Goal: Transaction & Acquisition: Purchase product/service

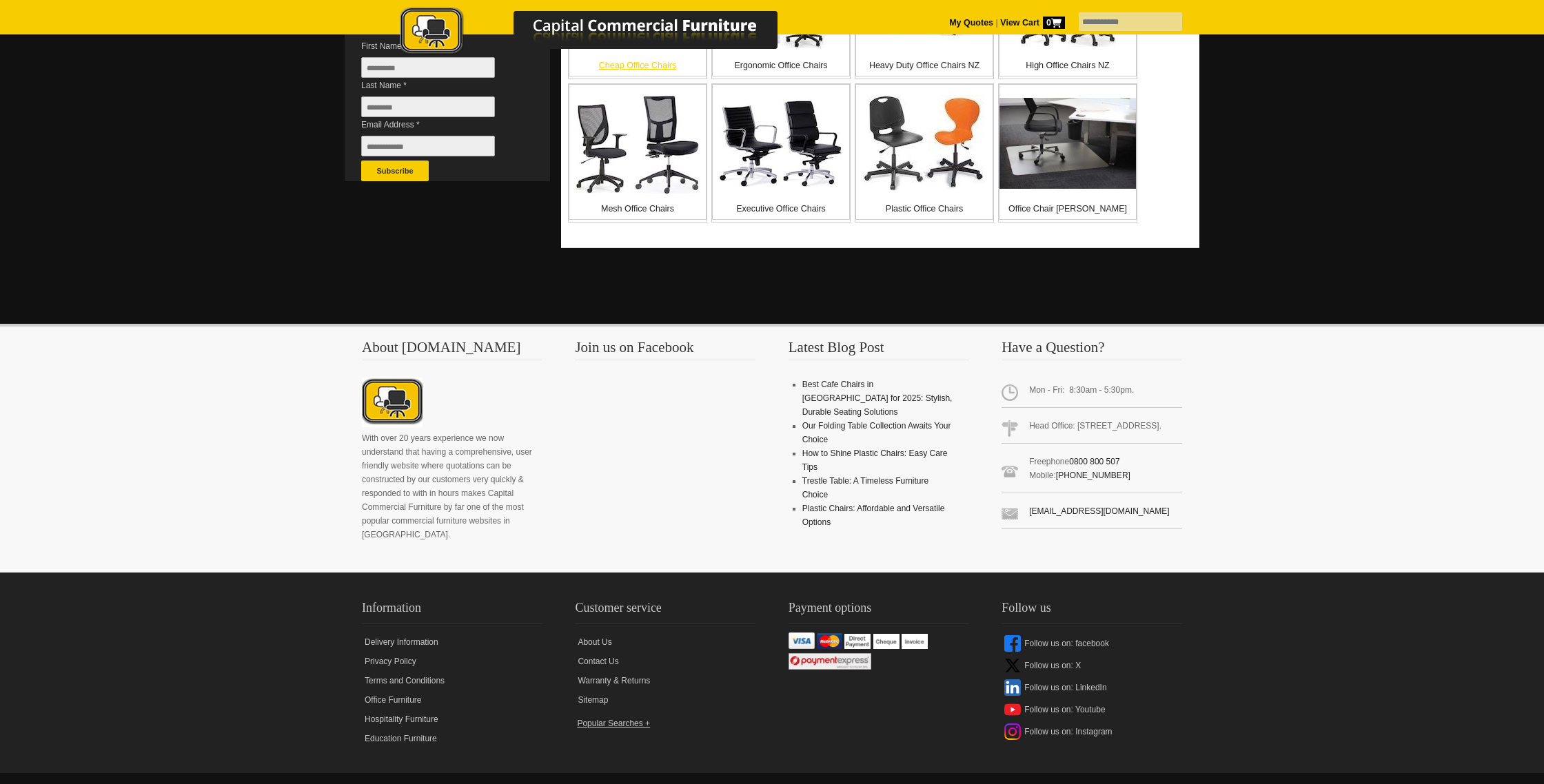
scroll to position [460, 0]
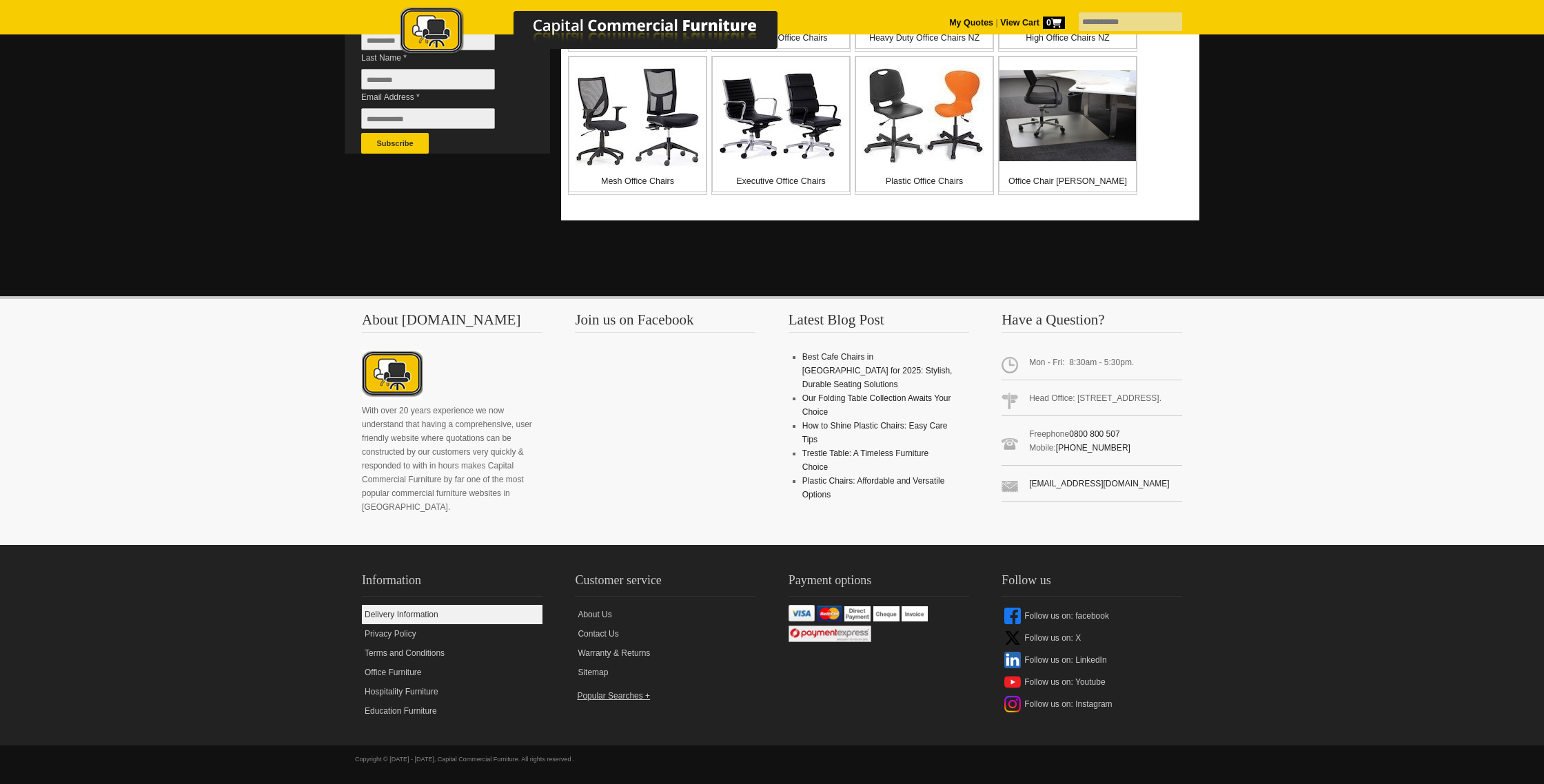
click at [410, 616] on link "Delivery Information" at bounding box center [452, 614] width 180 height 19
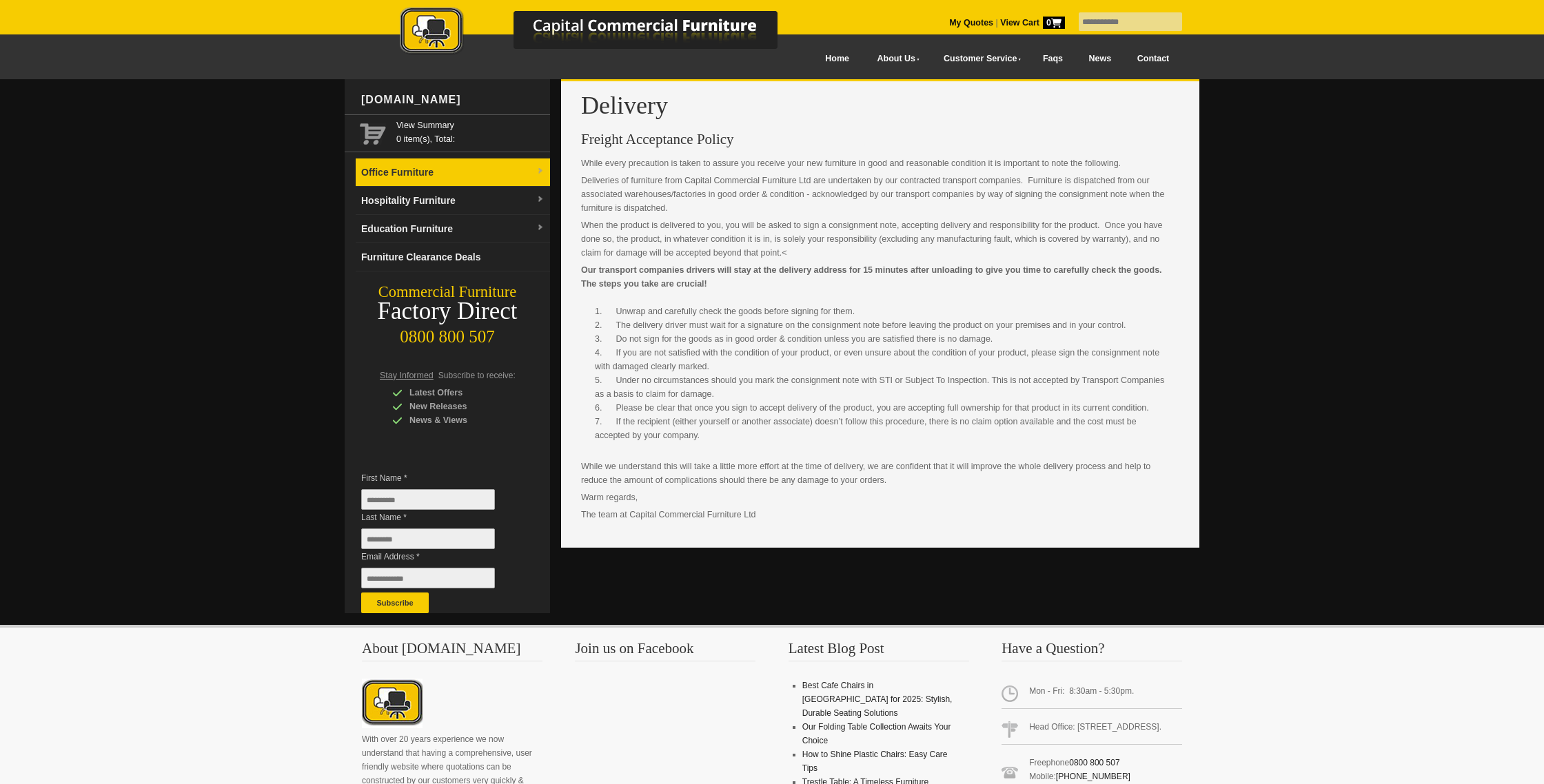
click at [538, 169] on img at bounding box center [540, 171] width 9 height 9
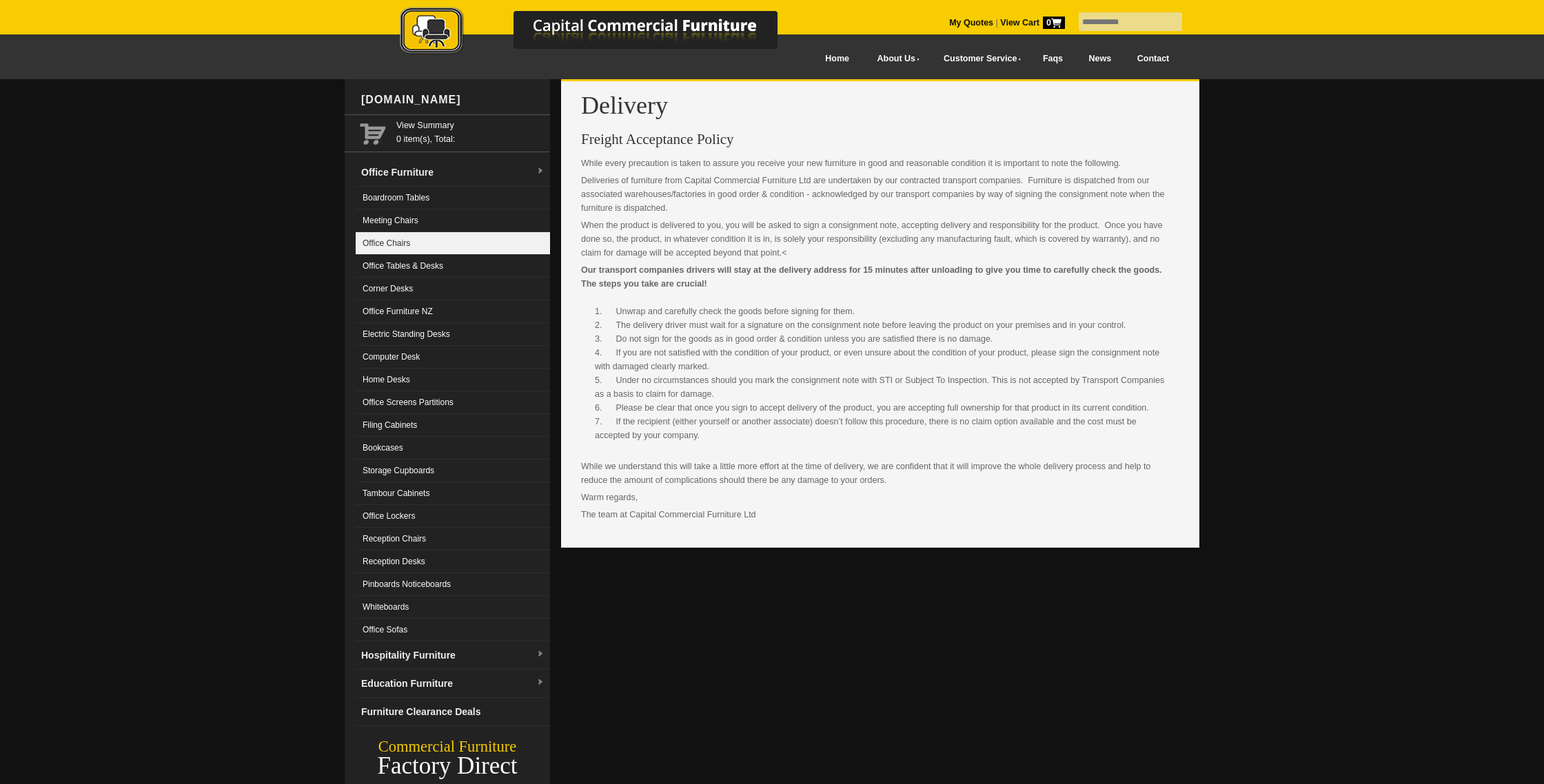
click at [417, 240] on link "Office Chairs" at bounding box center [453, 243] width 194 height 23
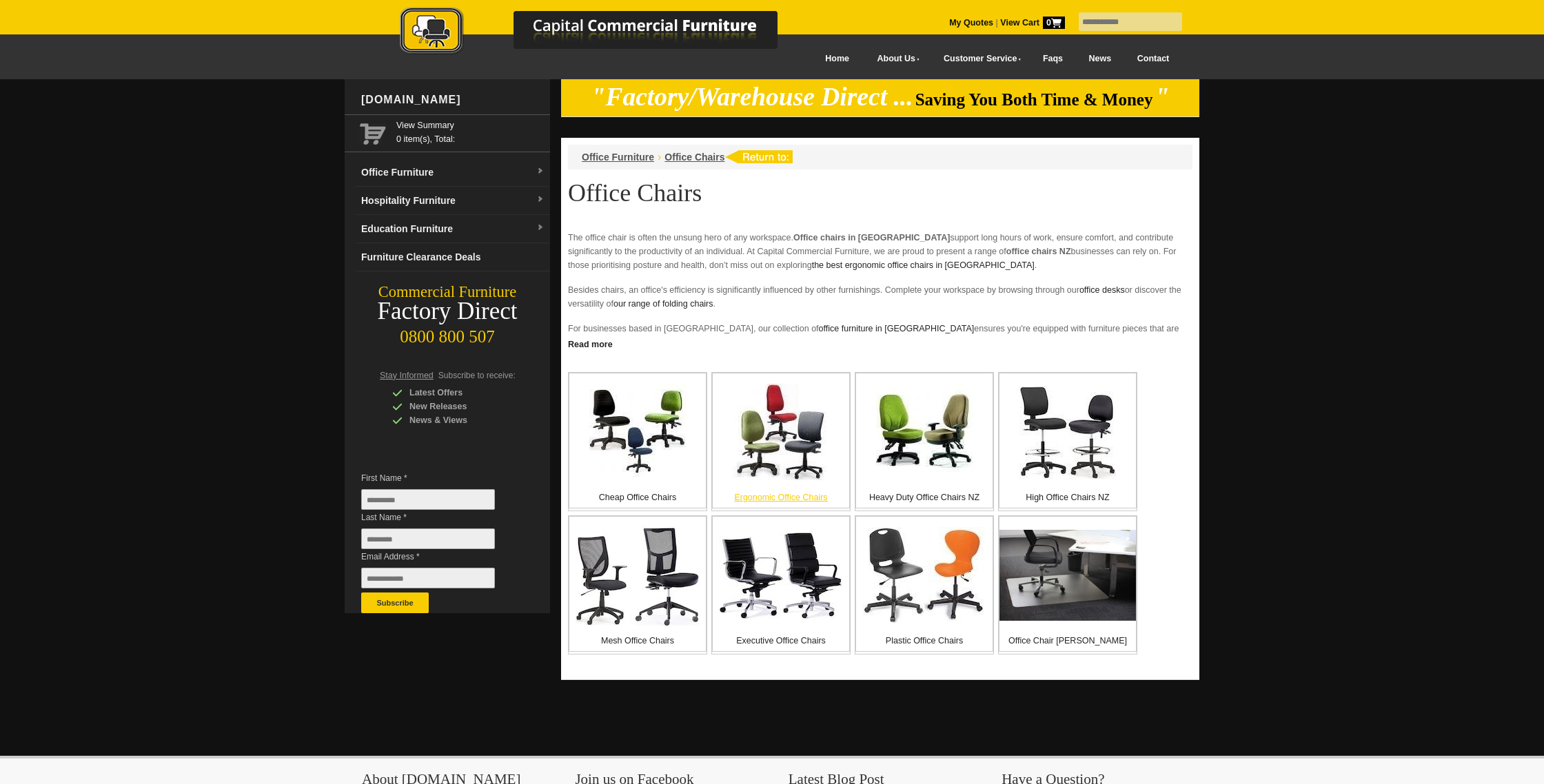
click at [782, 438] on img at bounding box center [781, 432] width 96 height 96
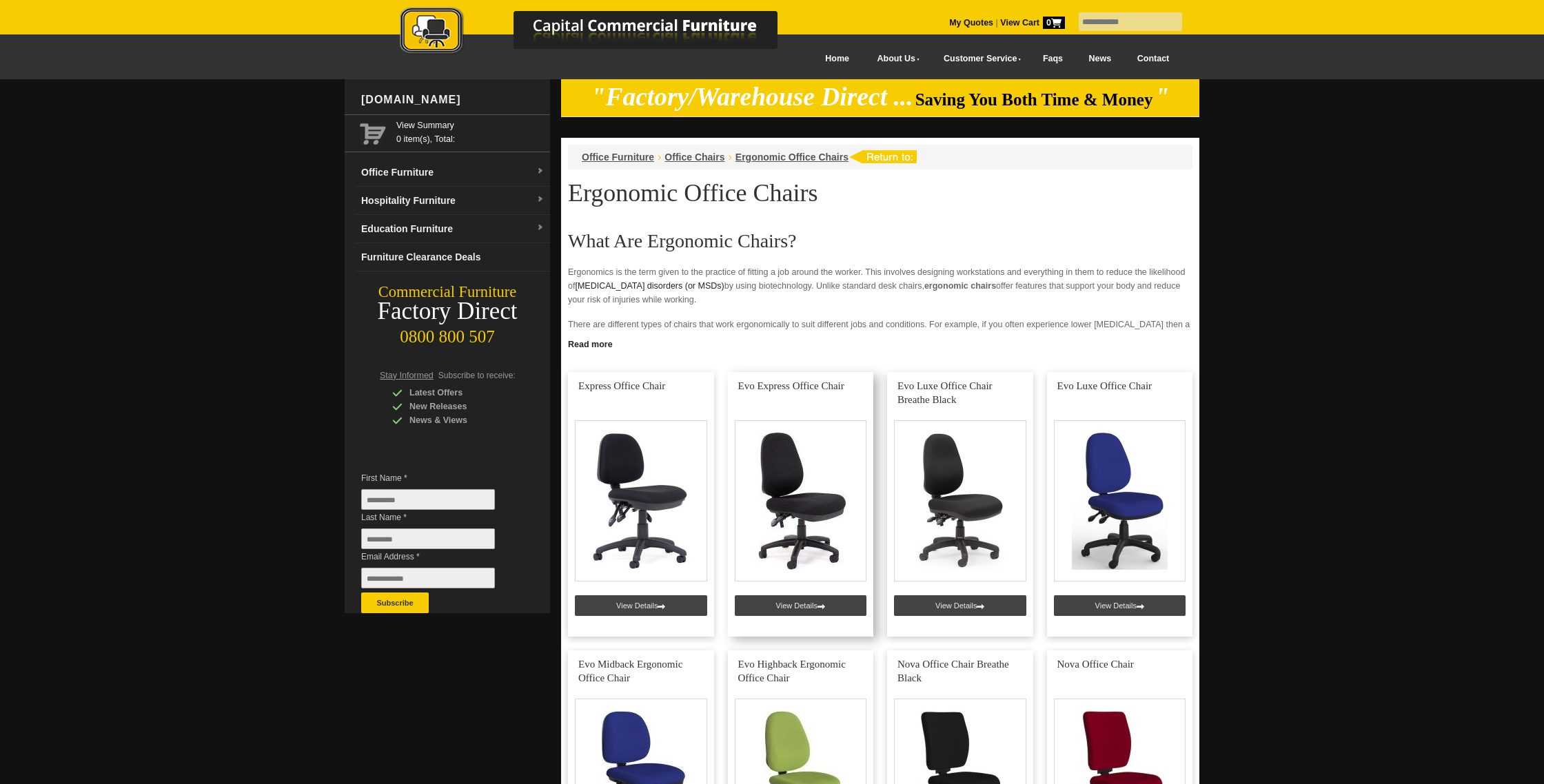
click at [793, 603] on link at bounding box center [801, 504] width 146 height 264
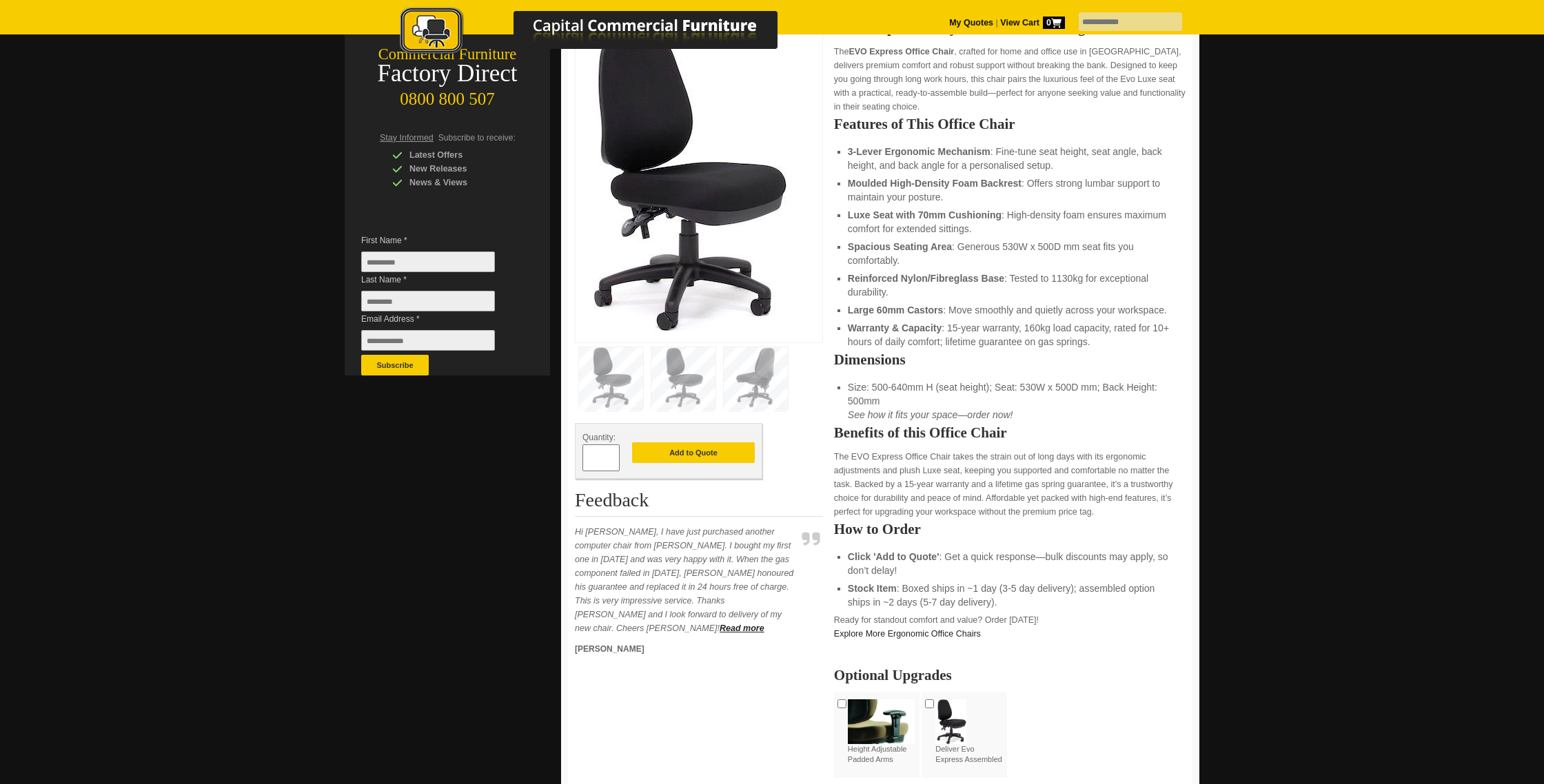
scroll to position [240, 0]
